Goal: Check status: Check status

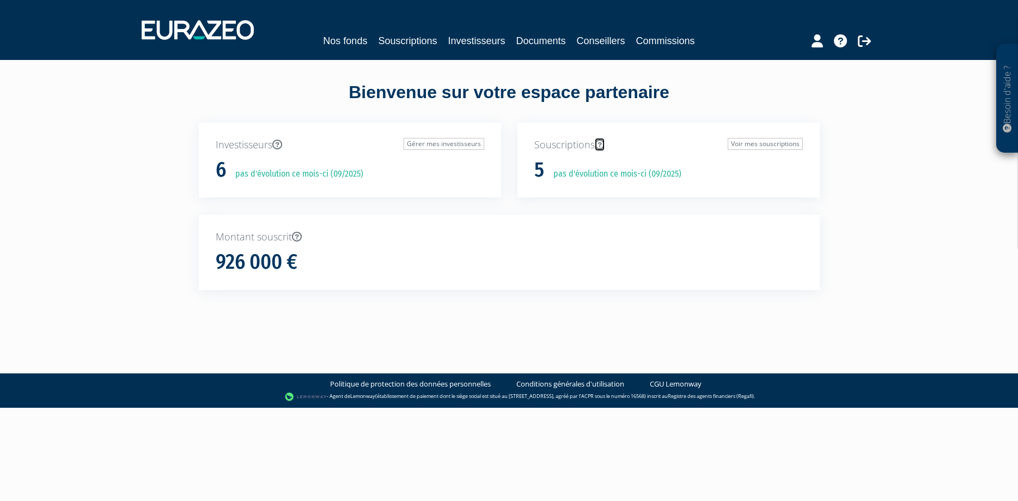
click at [604, 144] on icon at bounding box center [600, 144] width 10 height 10
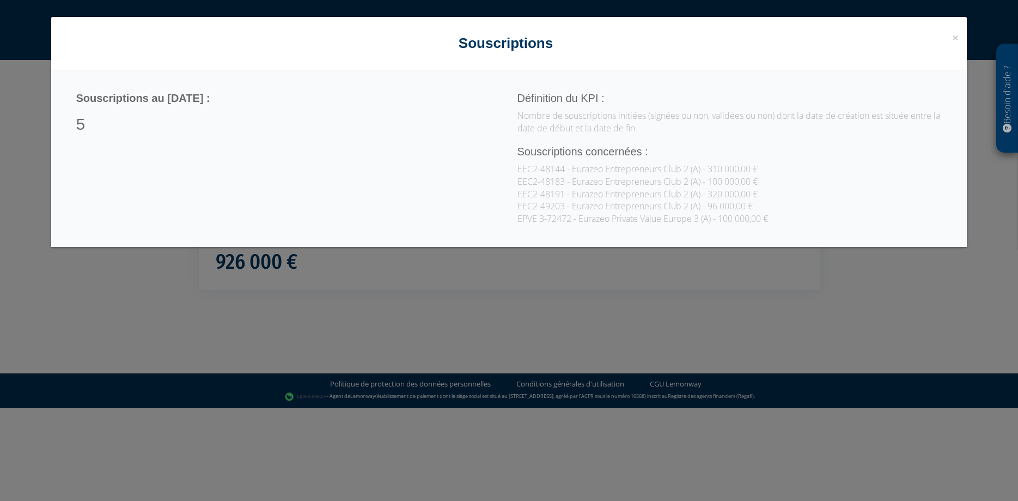
click at [745, 114] on p "Nombre de souscriptions initiées (signées ou non, validées ou non) dont la date…" at bounding box center [730, 122] width 425 height 25
click at [955, 42] on span "×" at bounding box center [955, 37] width 7 height 15
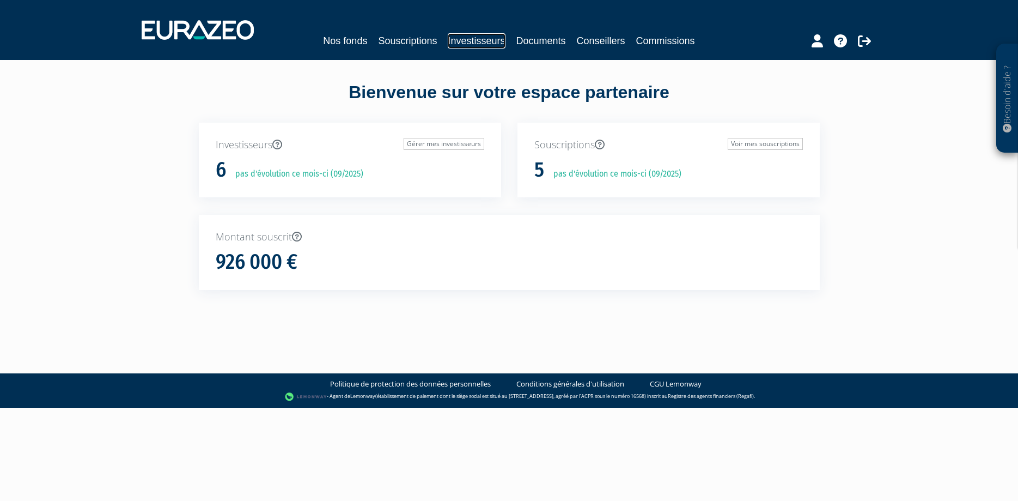
click at [494, 47] on link "Investisseurs" at bounding box center [476, 40] width 57 height 15
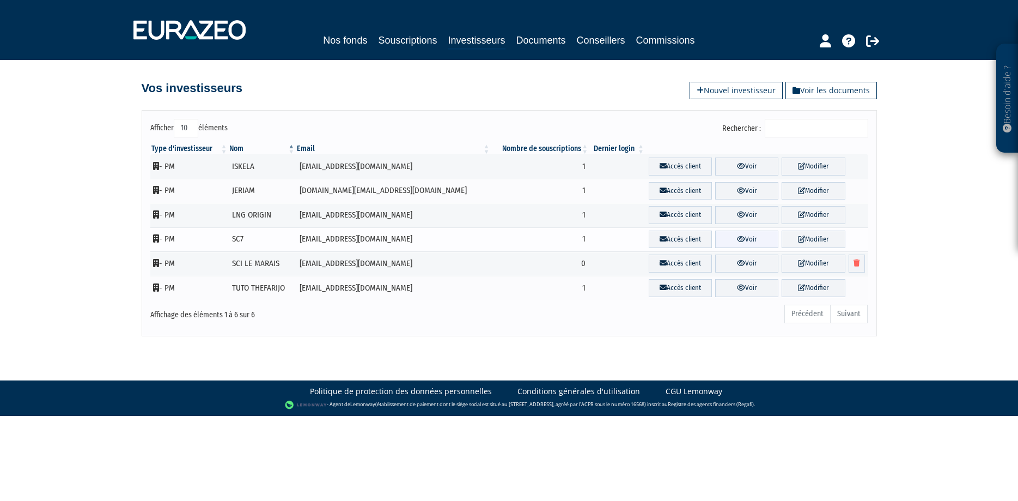
click at [731, 240] on link "Voir" at bounding box center [746, 239] width 63 height 18
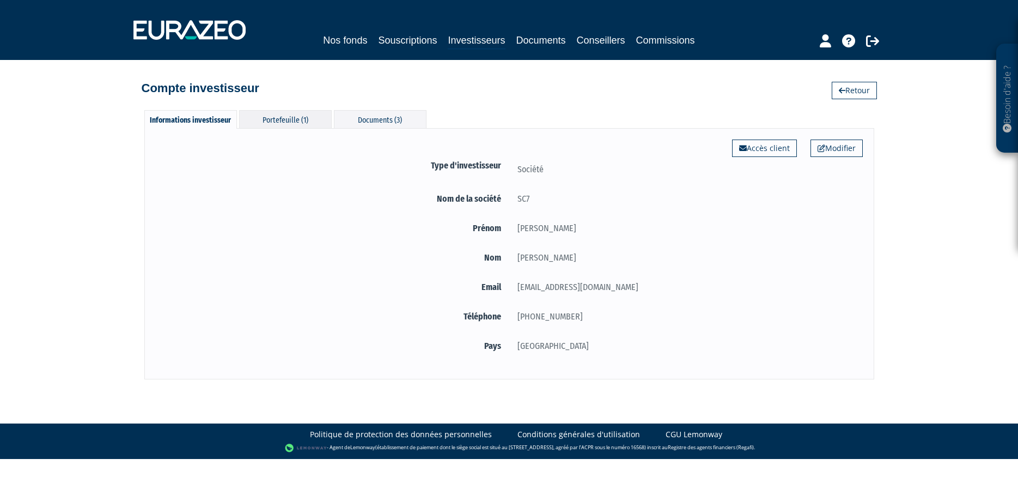
click at [287, 128] on div "Portefeuille (1)" at bounding box center [285, 119] width 93 height 18
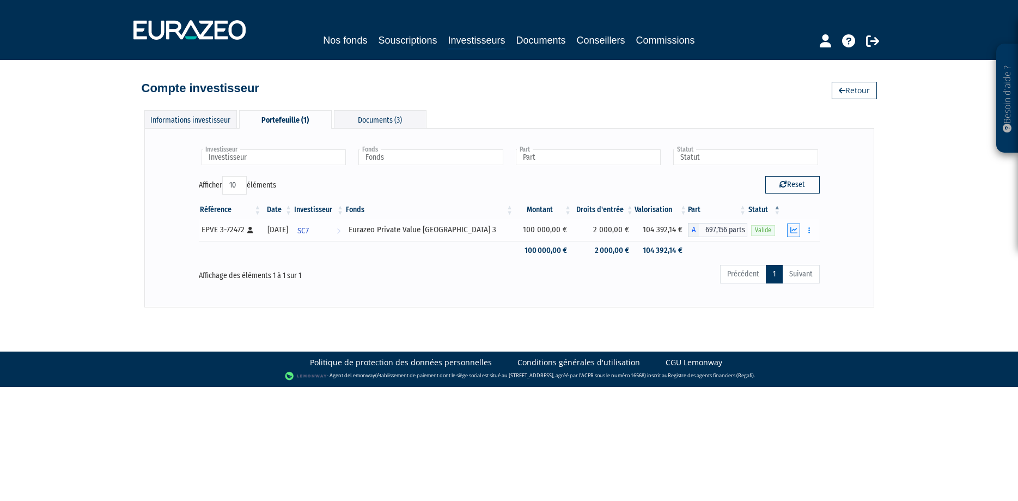
click at [795, 230] on icon "button" at bounding box center [794, 230] width 7 height 7
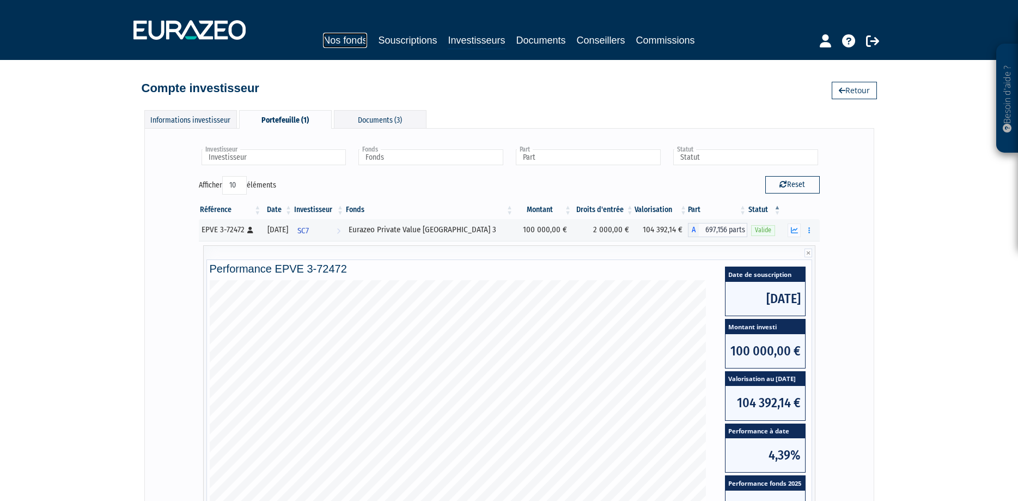
click at [359, 41] on link "Nos fonds" at bounding box center [345, 40] width 44 height 15
